Goal: Task Accomplishment & Management: Manage account settings

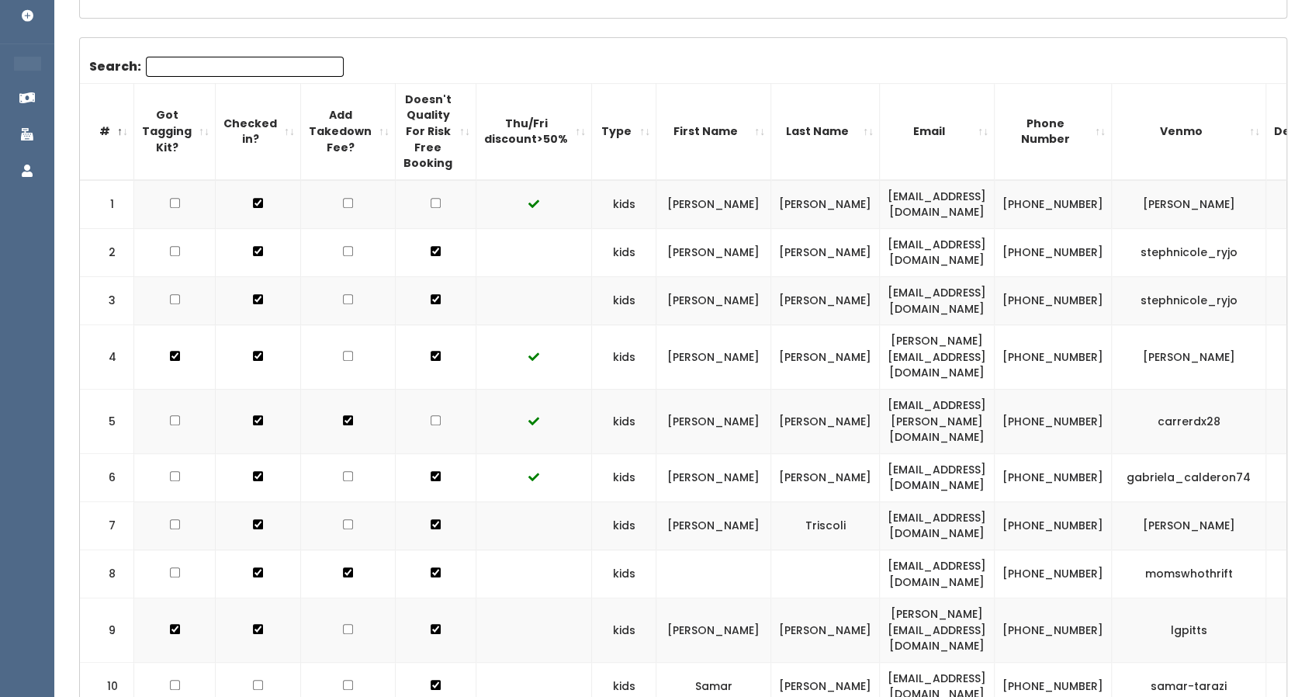
scroll to position [0, 64]
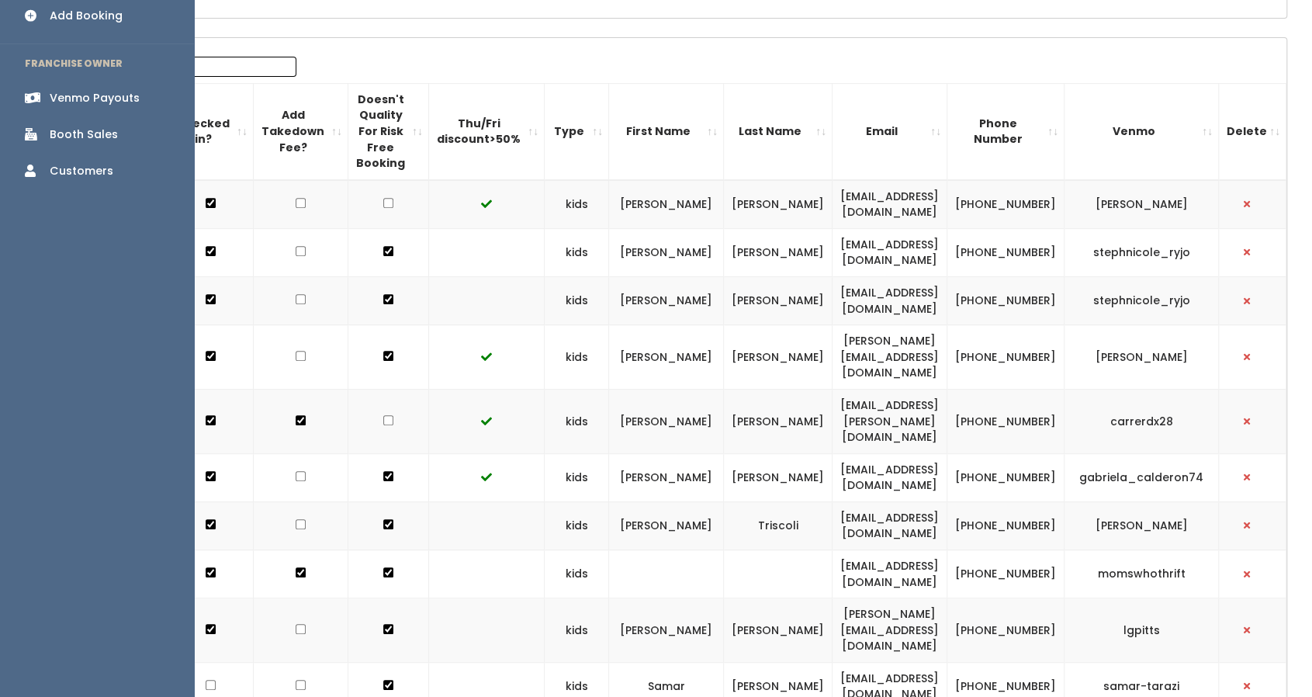
click at [68, 126] on div "Booth Sales" at bounding box center [84, 134] width 68 height 16
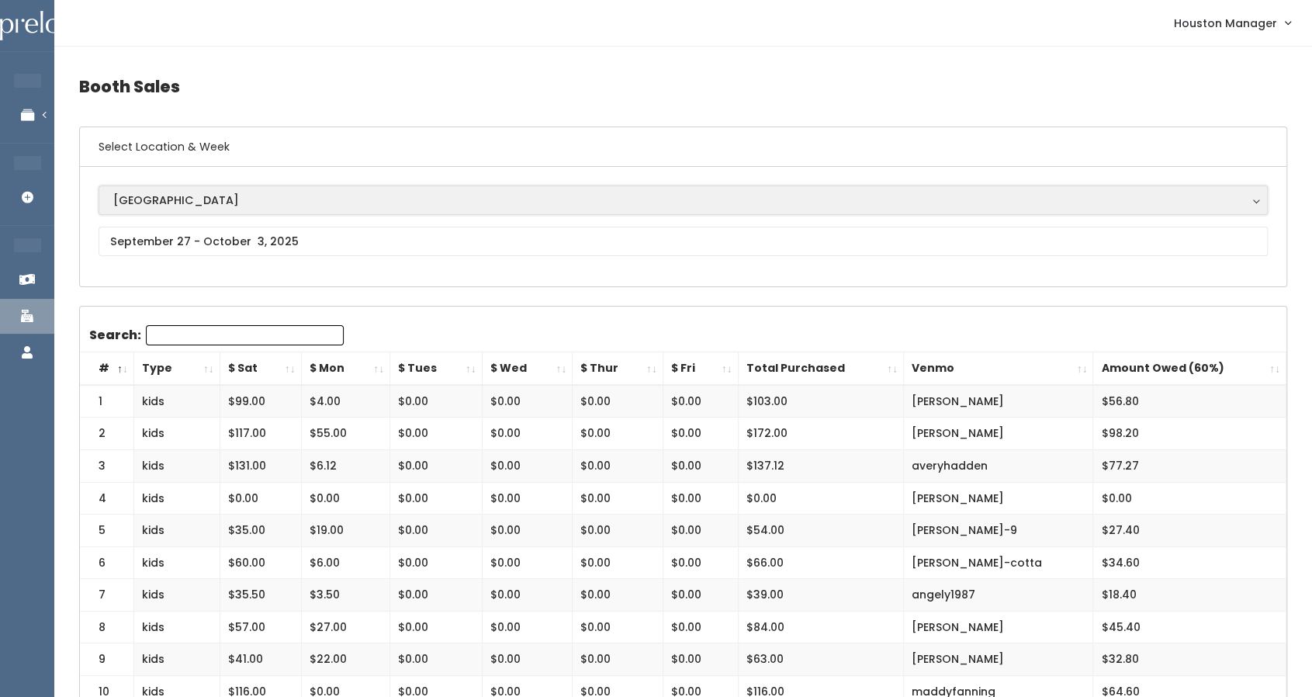
click at [262, 204] on div "[GEOGRAPHIC_DATA]" at bounding box center [683, 200] width 1140 height 17
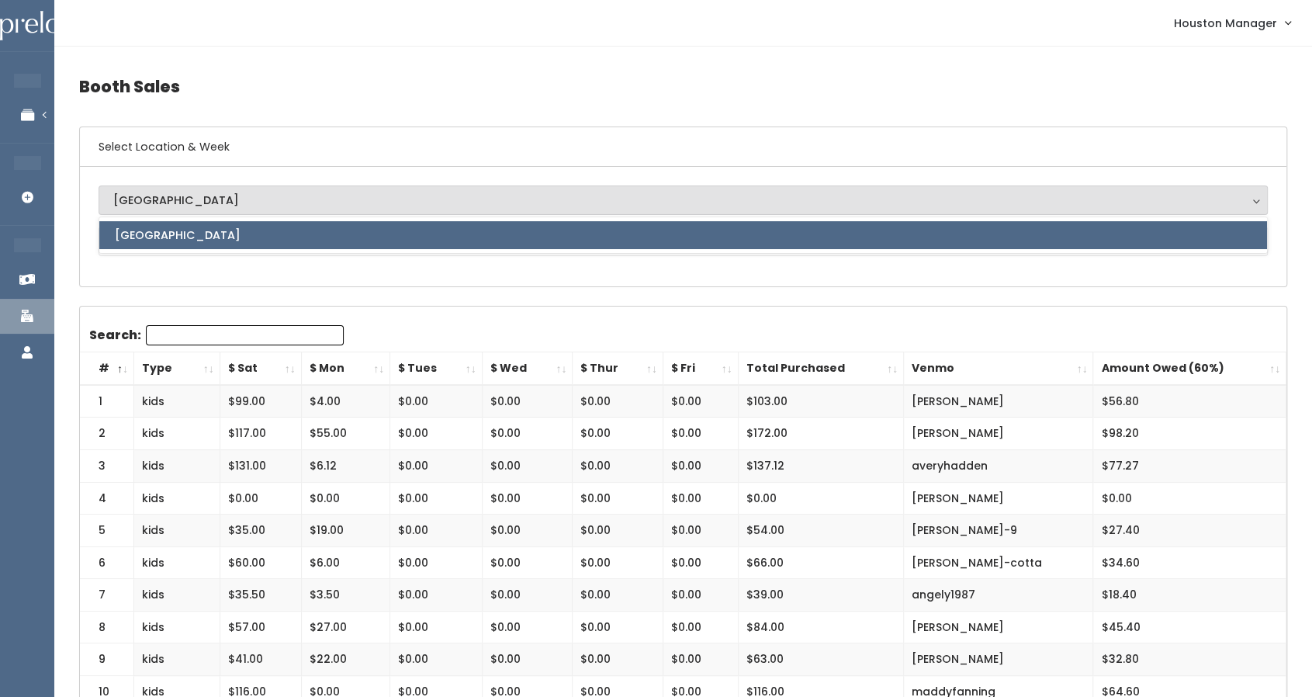
click at [255, 262] on div "Houston Houston Houston" at bounding box center [683, 226] width 1169 height 82
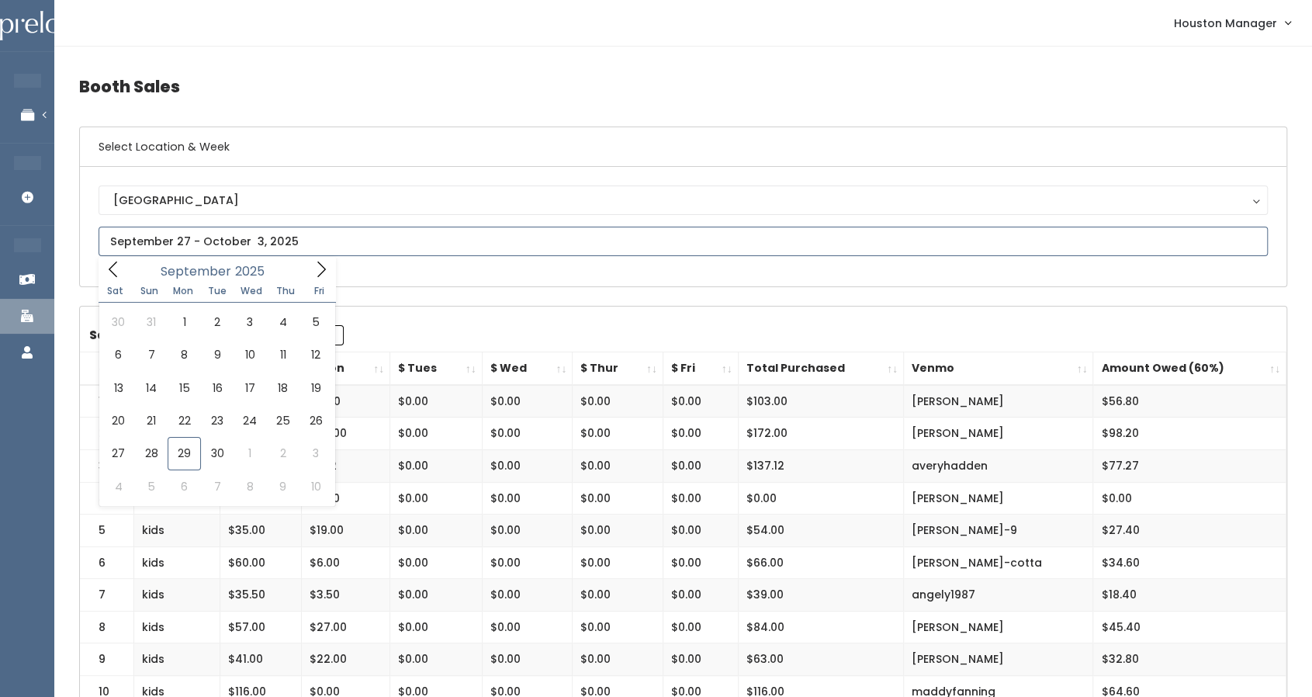
click at [257, 240] on input "text" at bounding box center [683, 241] width 1169 height 29
type input "[DATE] to [DATE]"
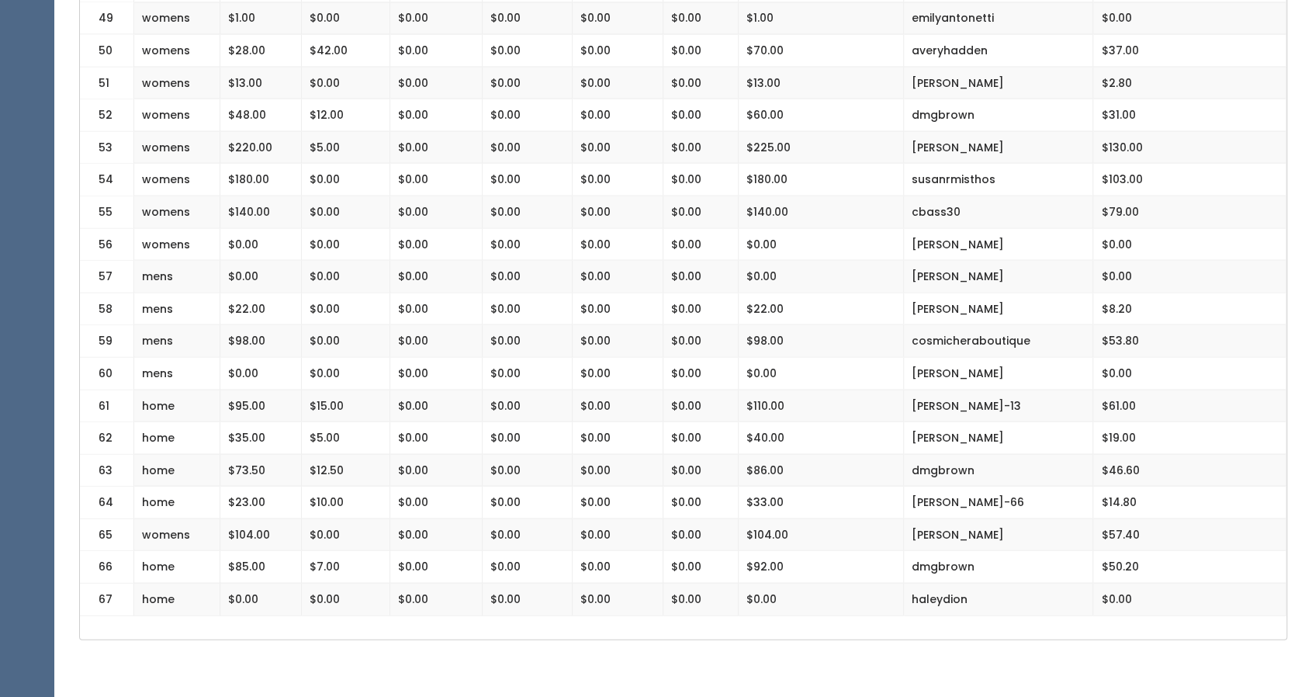
scroll to position [1929, 0]
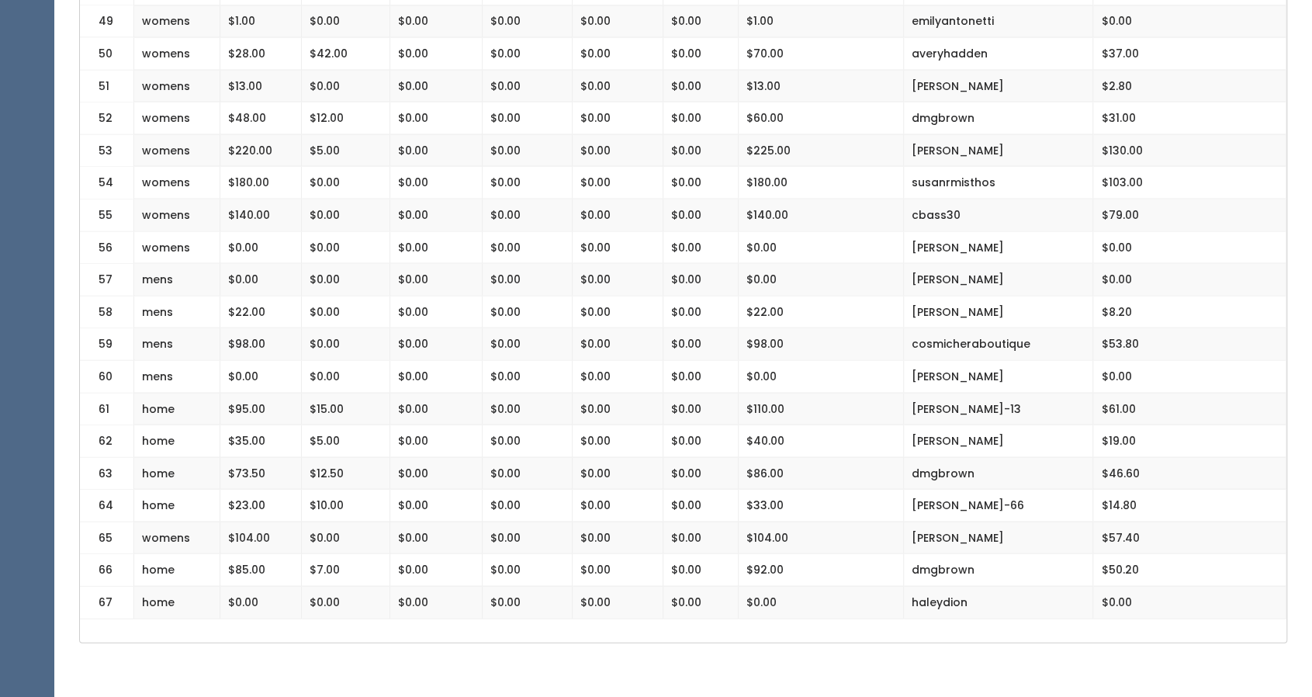
click at [1125, 554] on td "$50.20" at bounding box center [1189, 569] width 193 height 33
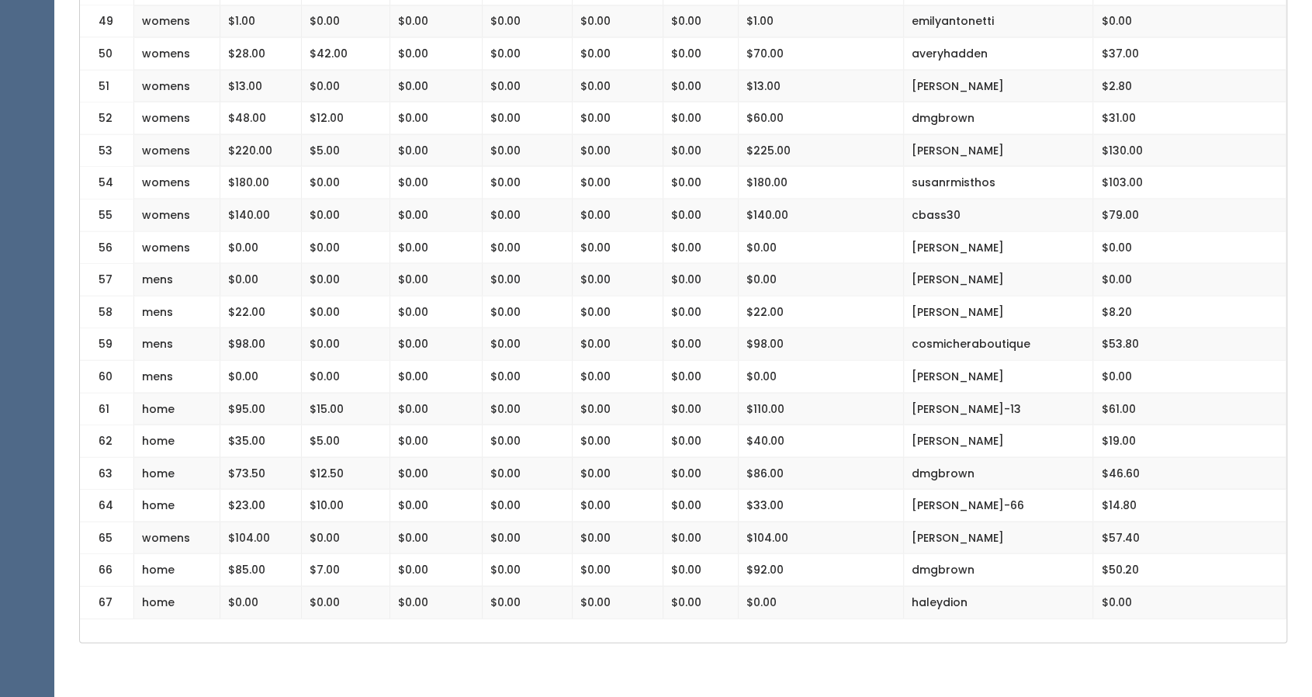
click at [1130, 521] on td "$57.40" at bounding box center [1189, 537] width 193 height 33
click at [1128, 521] on td "$57.40" at bounding box center [1189, 537] width 193 height 33
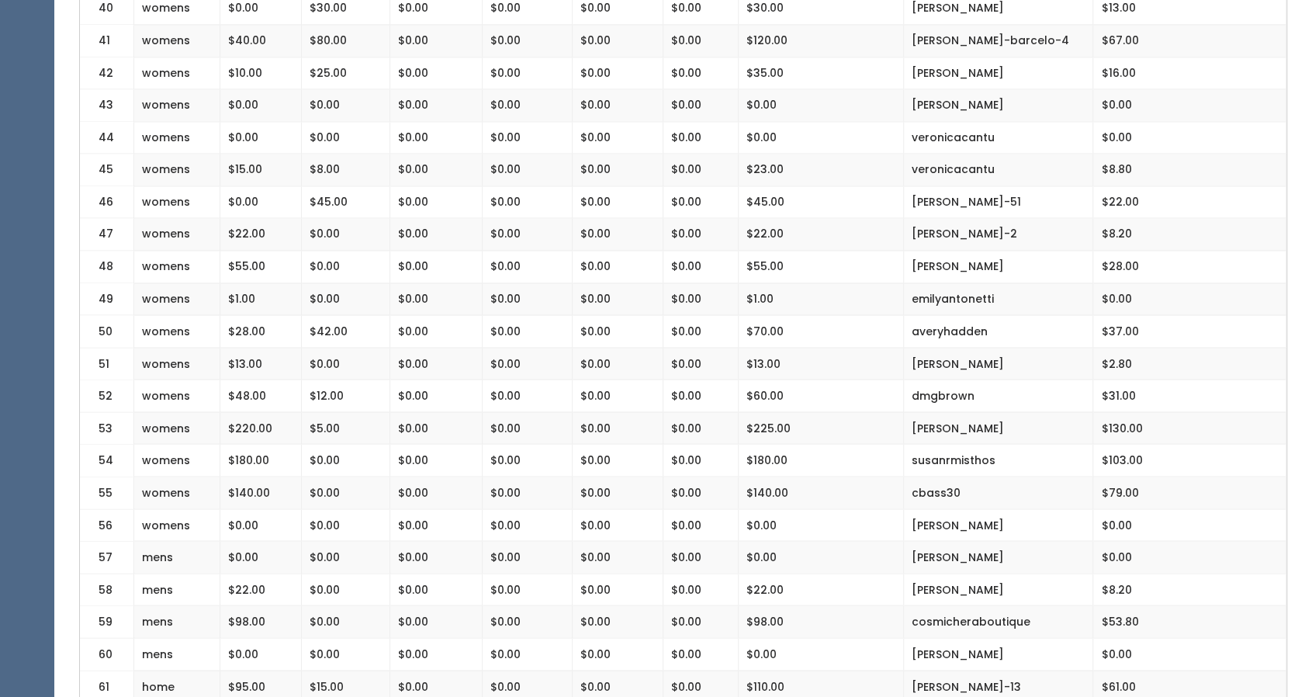
scroll to position [1651, 0]
click at [1001, 508] on td "[PERSON_NAME]" at bounding box center [998, 524] width 189 height 33
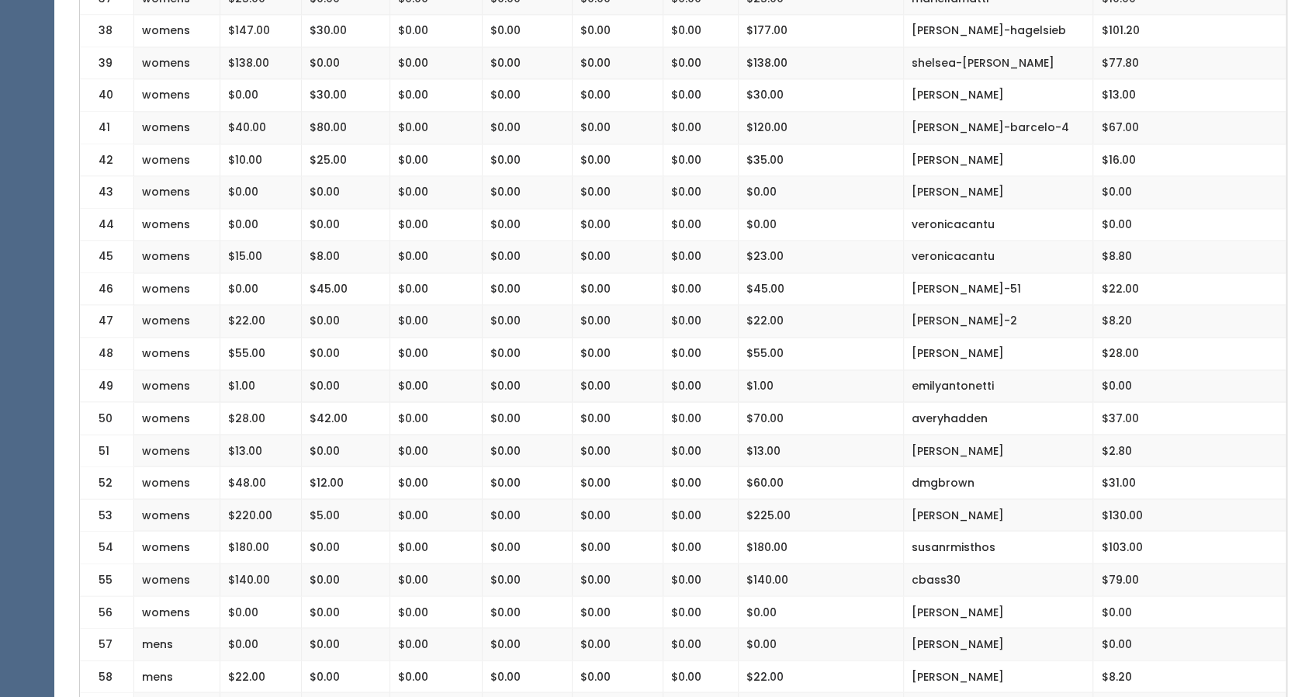
scroll to position [1564, 0]
click at [931, 116] on td "[PERSON_NAME]-barcelo-4" at bounding box center [998, 127] width 189 height 33
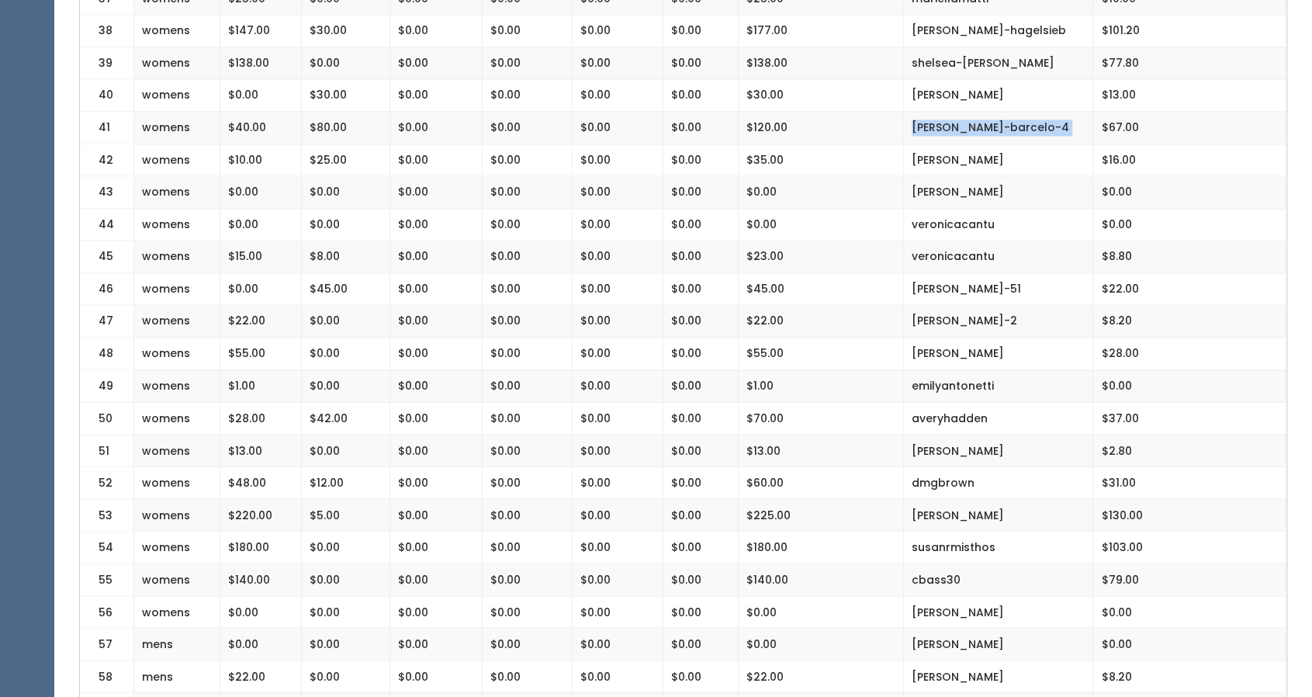
click at [931, 116] on td "[PERSON_NAME]-barcelo-4" at bounding box center [998, 127] width 189 height 33
click at [930, 81] on td "[PERSON_NAME]" at bounding box center [998, 95] width 189 height 33
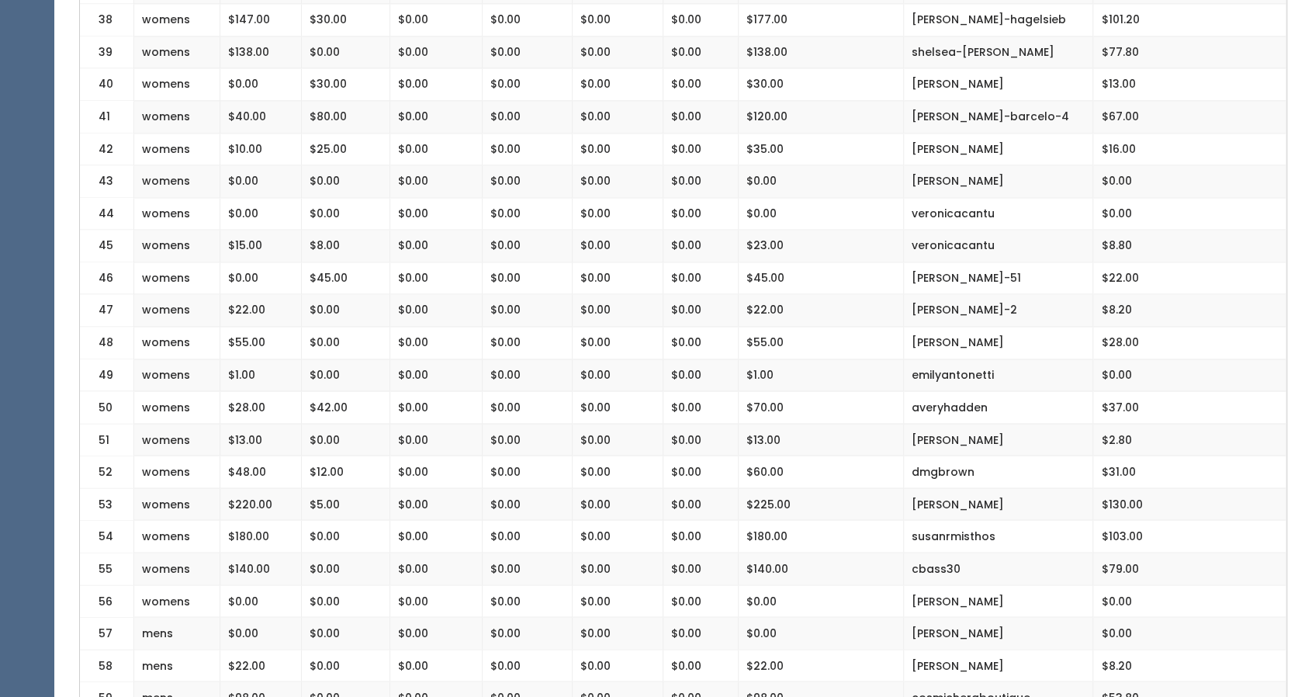
scroll to position [1946, 0]
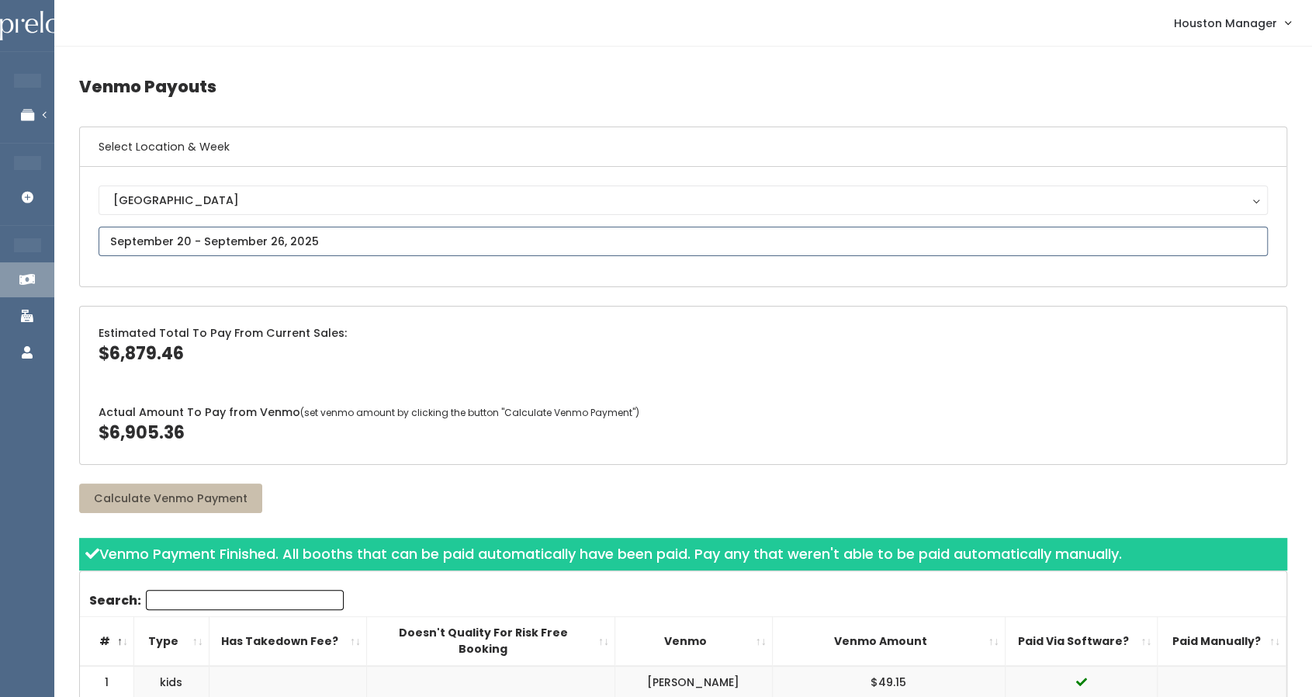
click at [312, 241] on input "text" at bounding box center [683, 241] width 1169 height 29
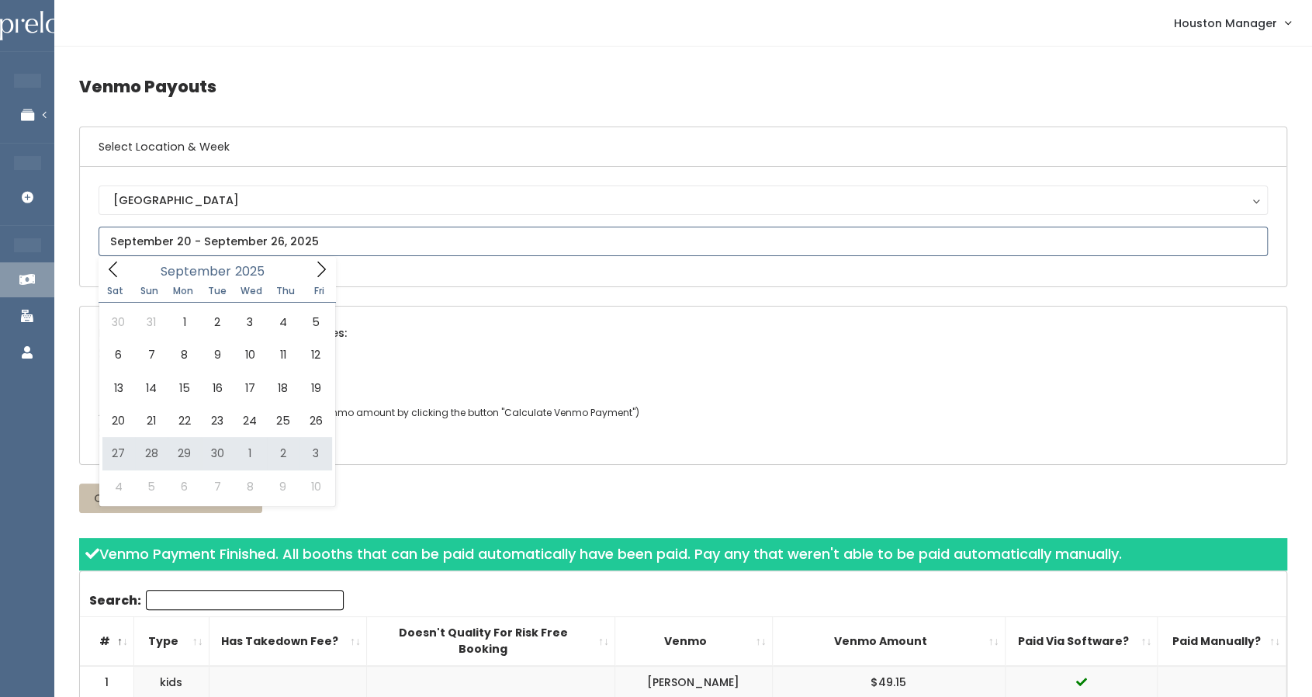
type input "September 27 to October 3"
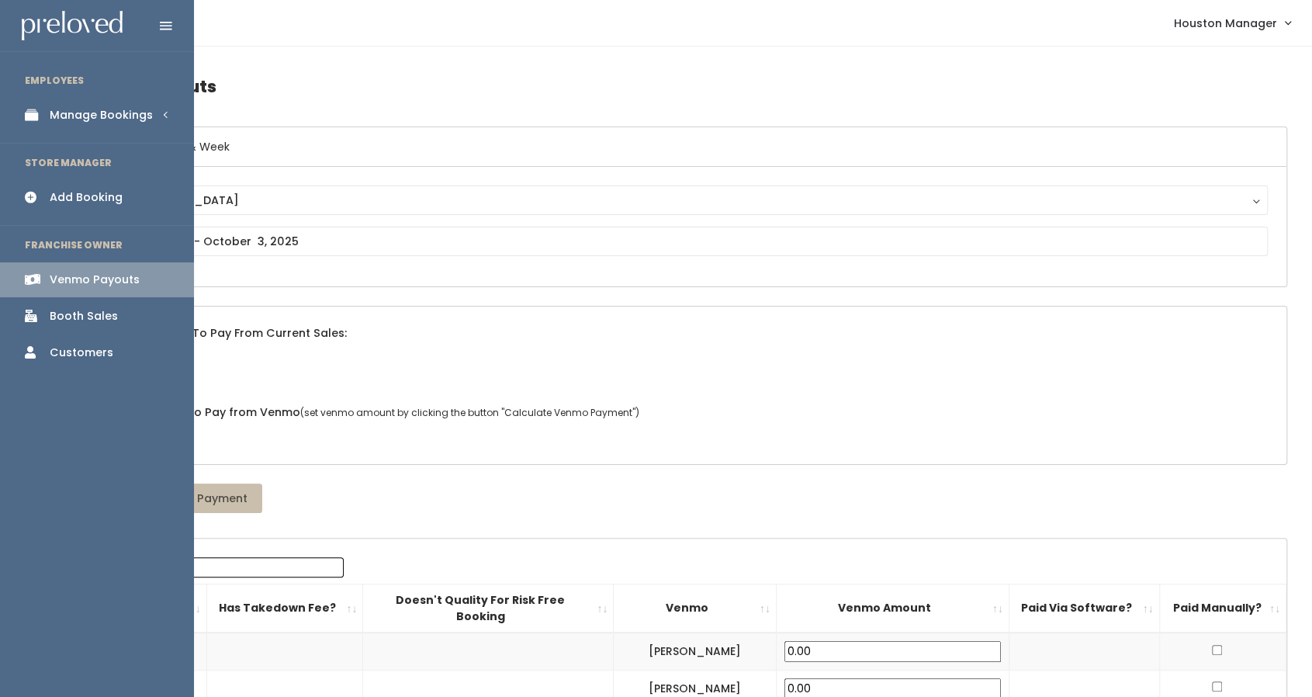
click at [38, 327] on link "Booth Sales" at bounding box center [97, 316] width 194 height 35
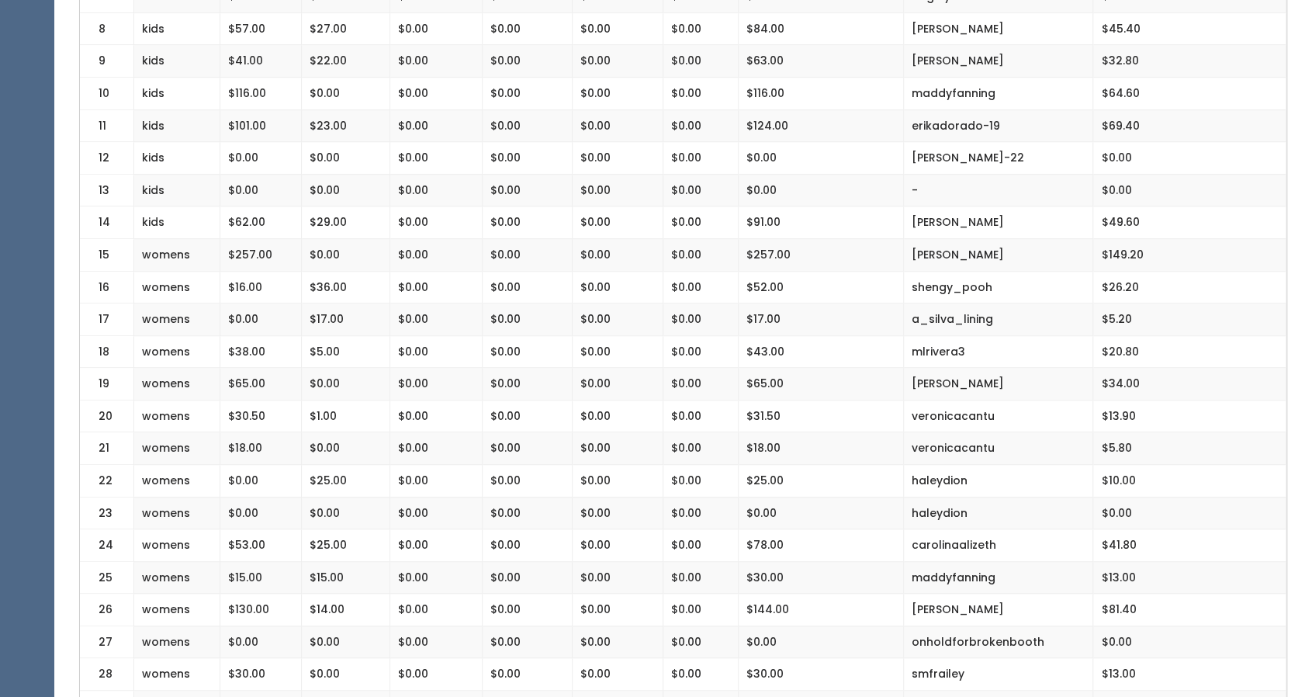
scroll to position [629, 0]
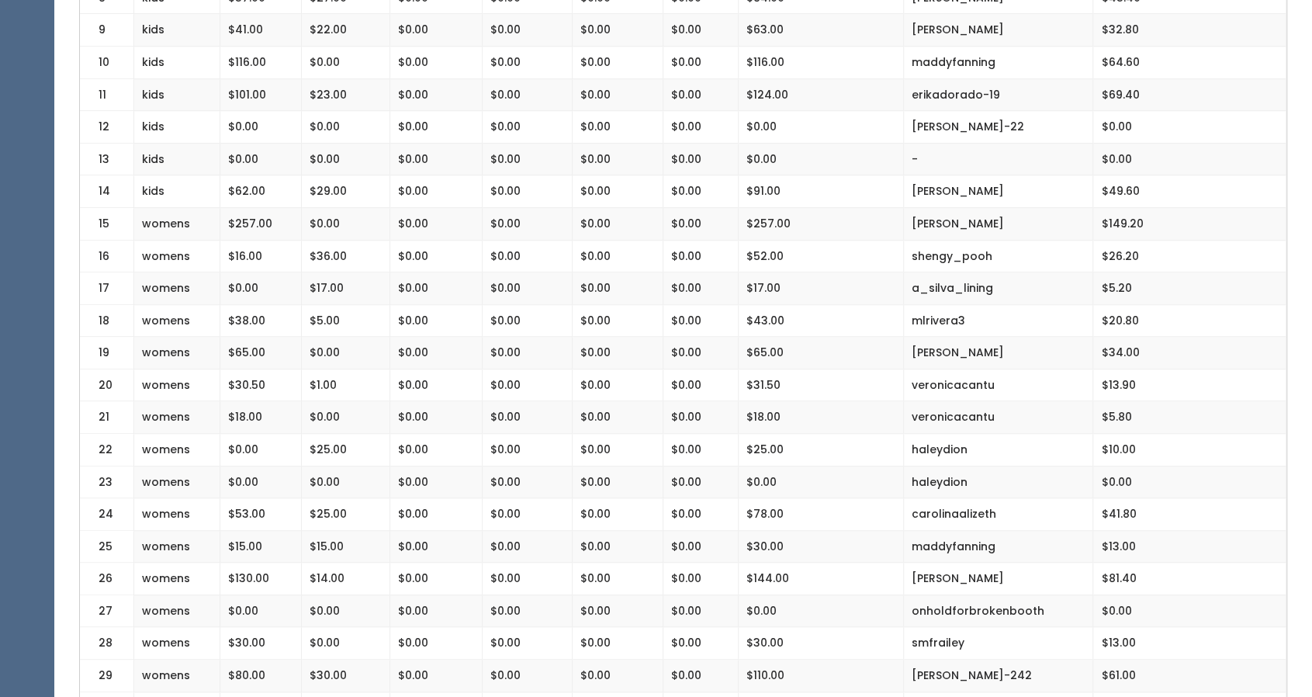
click at [425, 474] on td "$0.00" at bounding box center [436, 482] width 92 height 33
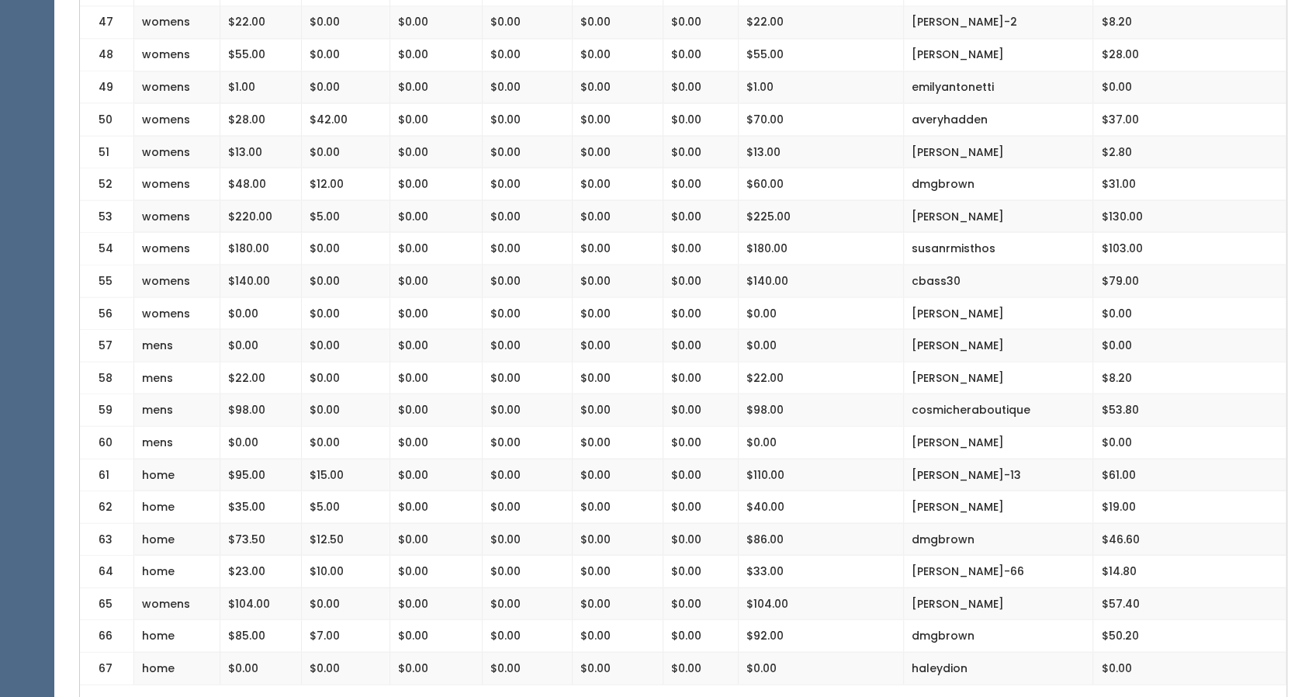
scroll to position [1946, 0]
